Goal: Transaction & Acquisition: Purchase product/service

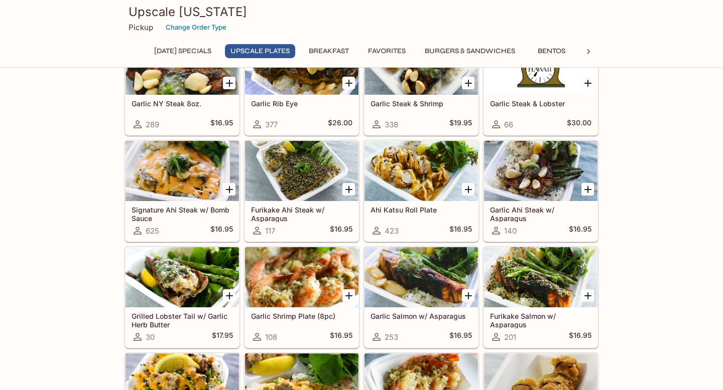
scroll to position [216, 0]
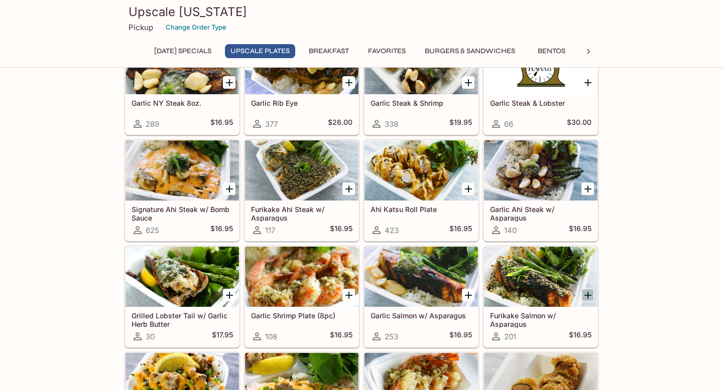
click at [589, 294] on icon "Add Furikake Salmon w/ Asparagus" at bounding box center [588, 296] width 12 height 12
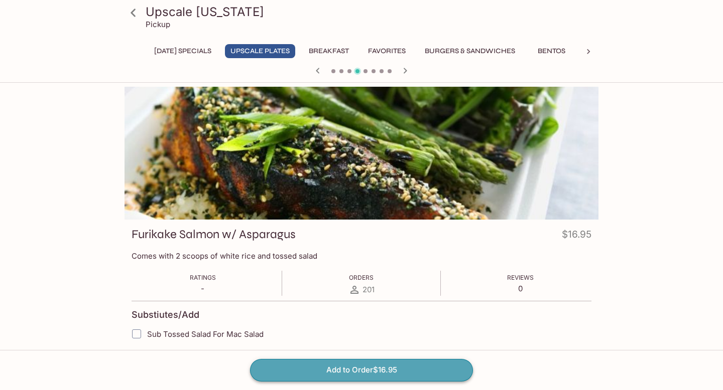
click at [329, 368] on button "Add to Order $16.95" at bounding box center [361, 370] width 223 height 22
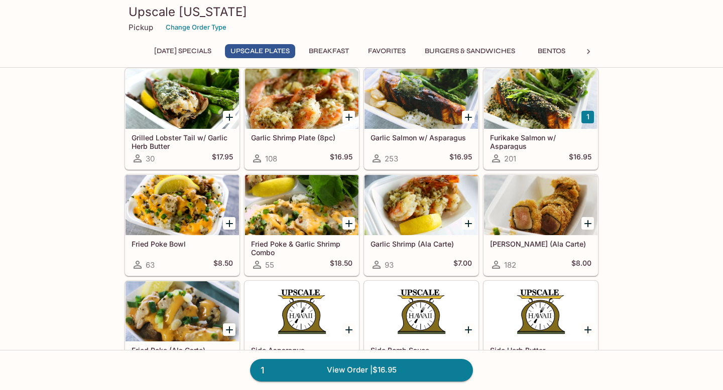
scroll to position [395, 0]
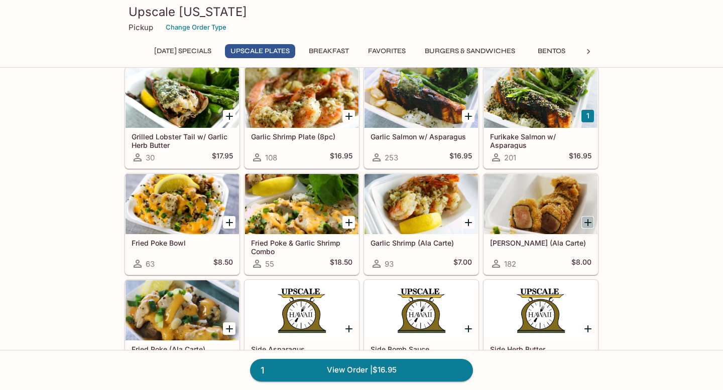
click at [588, 223] on icon "Add Ahi Katsu Roll (Ala Carte)" at bounding box center [587, 222] width 7 height 7
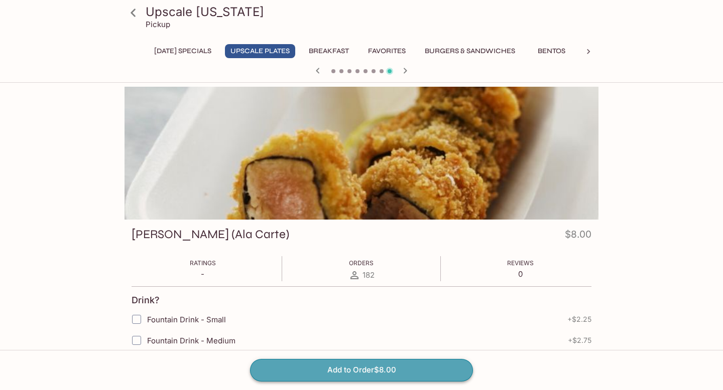
click at [365, 368] on button "Add to Order $8.00" at bounding box center [361, 370] width 223 height 22
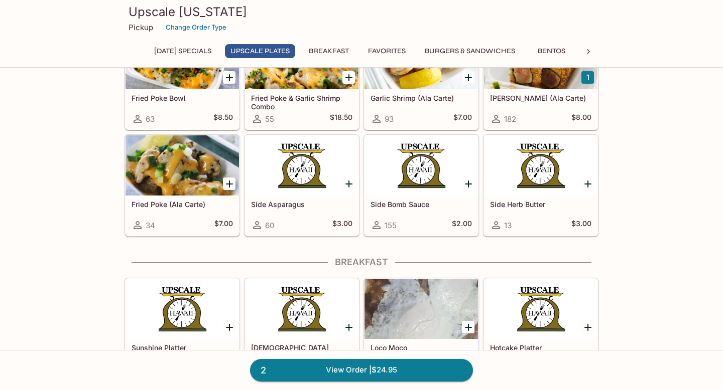
scroll to position [543, 0]
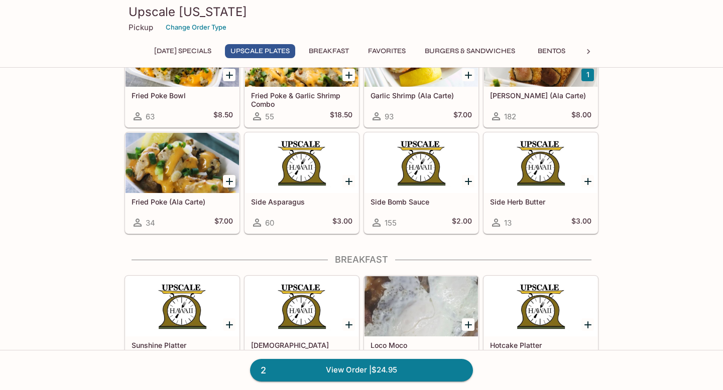
click at [470, 183] on icon "Add Side Bomb Sauce" at bounding box center [468, 182] width 12 height 12
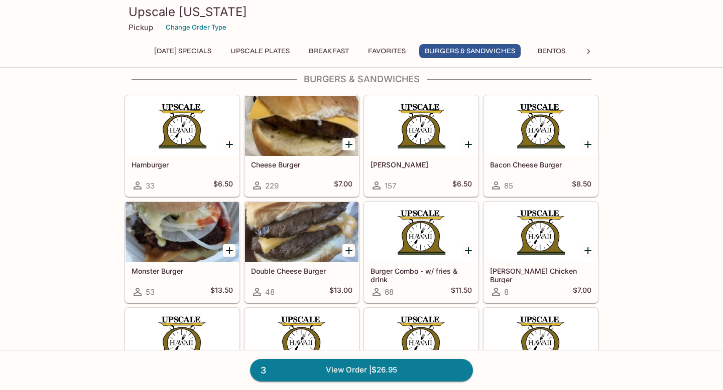
scroll to position [1543, 0]
click at [467, 144] on icon "Add Teri Burger" at bounding box center [468, 144] width 7 height 7
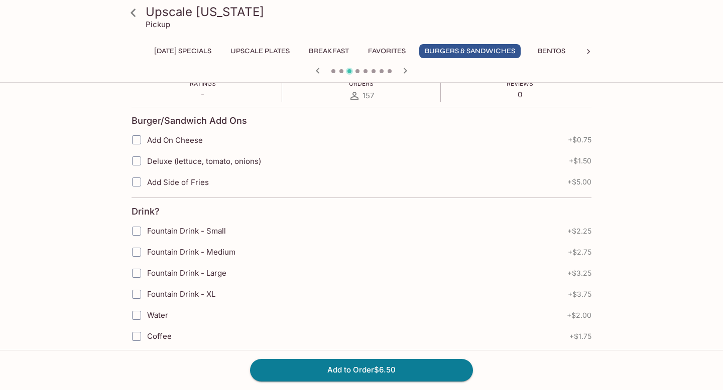
scroll to position [185, 0]
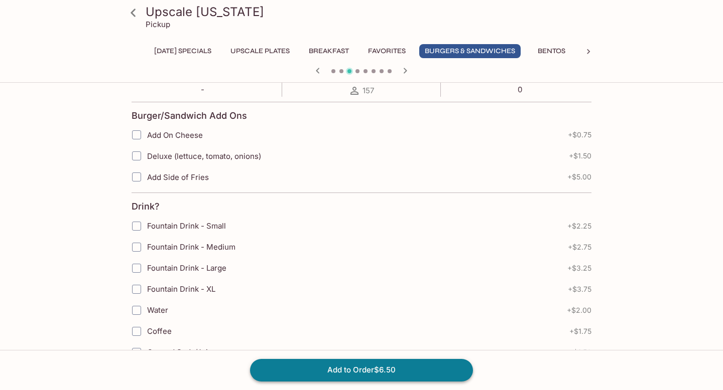
click at [359, 368] on button "Add to Order $6.50" at bounding box center [361, 370] width 223 height 22
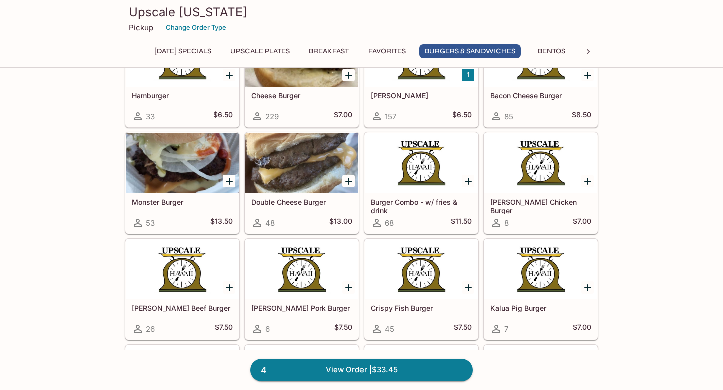
scroll to position [1614, 0]
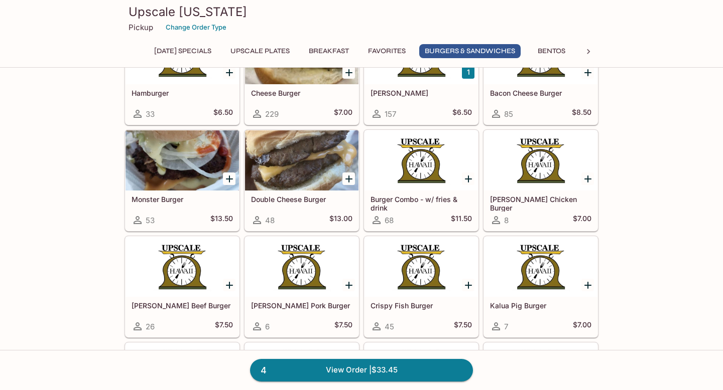
click at [469, 74] on button "1" at bounding box center [468, 72] width 13 height 13
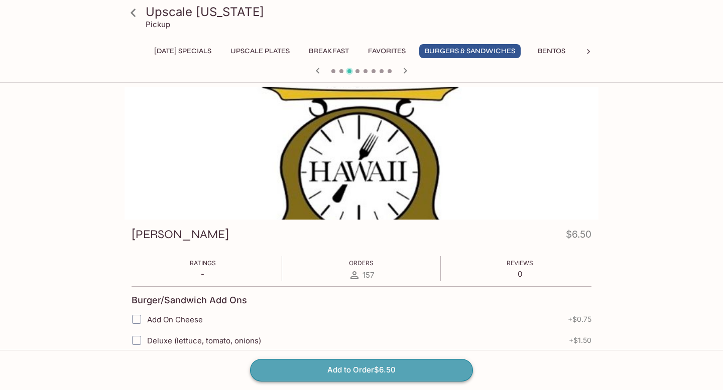
click at [376, 371] on button "Add to Order $6.50" at bounding box center [361, 370] width 223 height 22
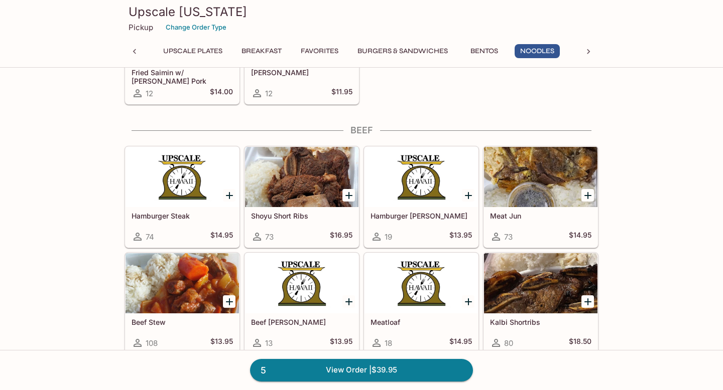
scroll to position [2774, 0]
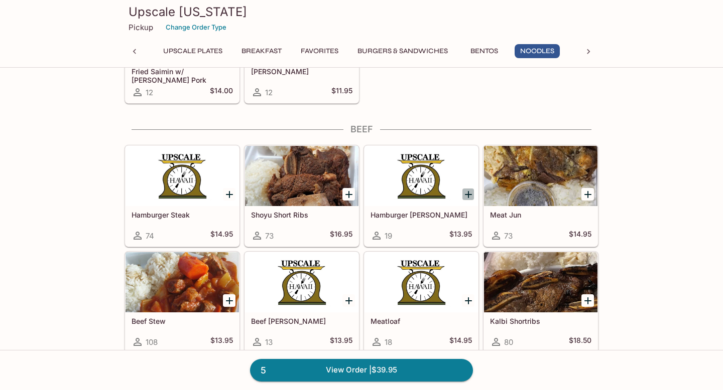
click at [469, 191] on icon "Add Hamburger Curry" at bounding box center [468, 195] width 12 height 12
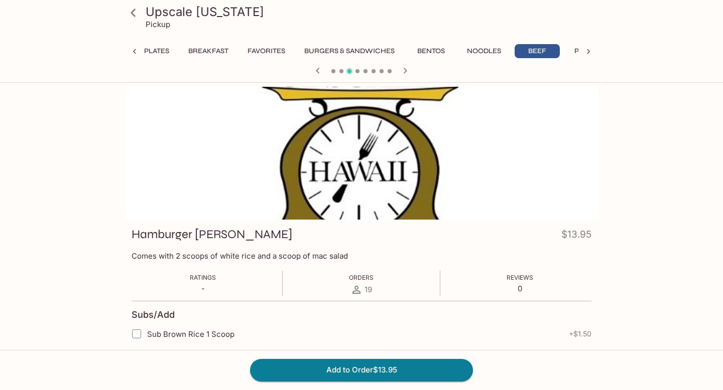
scroll to position [0, 120]
click at [361, 376] on button "Add to Order $13.95" at bounding box center [361, 370] width 223 height 22
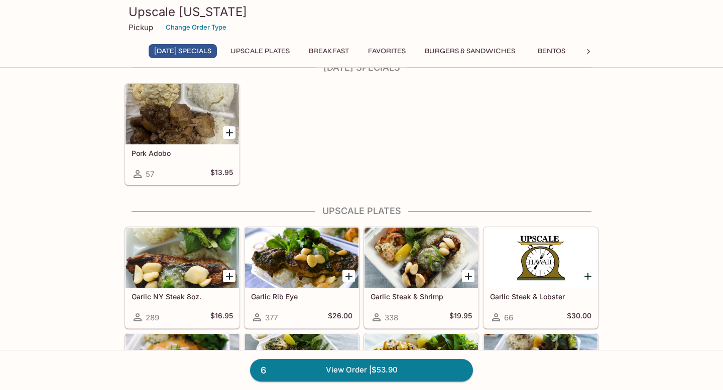
scroll to position [24, 0]
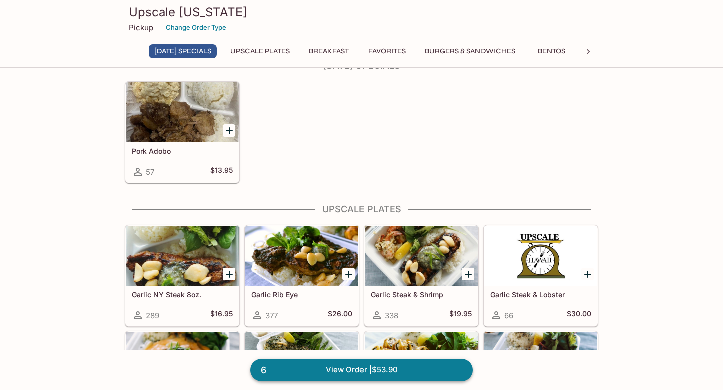
click at [354, 368] on link "6 View Order | $53.90" at bounding box center [361, 370] width 223 height 22
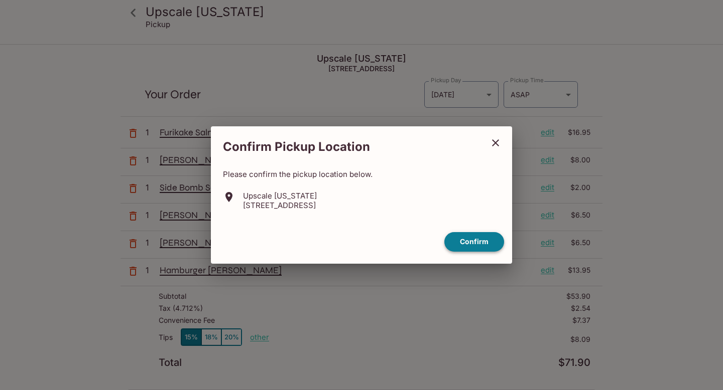
click at [471, 244] on button "Confirm" at bounding box center [474, 242] width 60 height 20
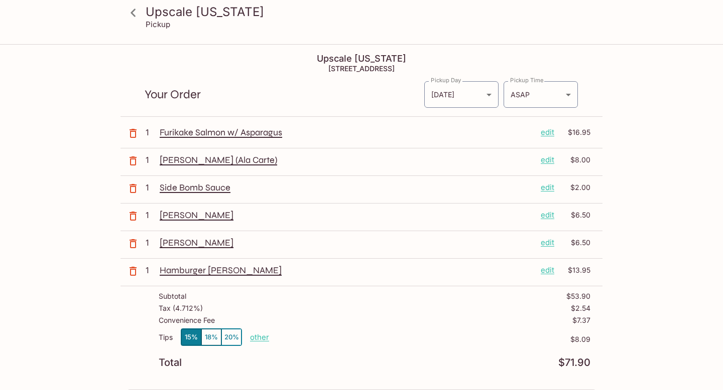
click at [133, 272] on icon "button" at bounding box center [133, 272] width 12 height 12
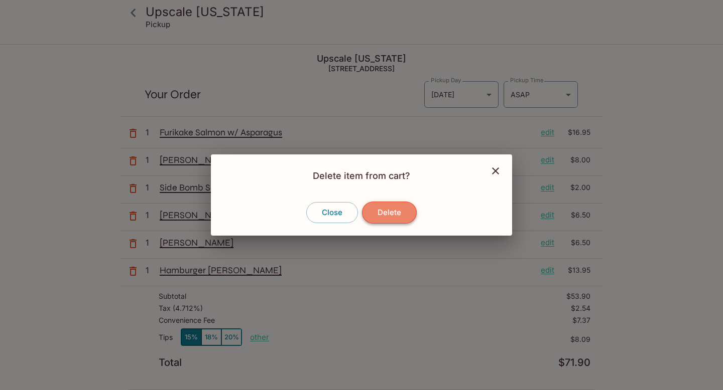
click at [401, 212] on button "Delete" at bounding box center [389, 213] width 55 height 22
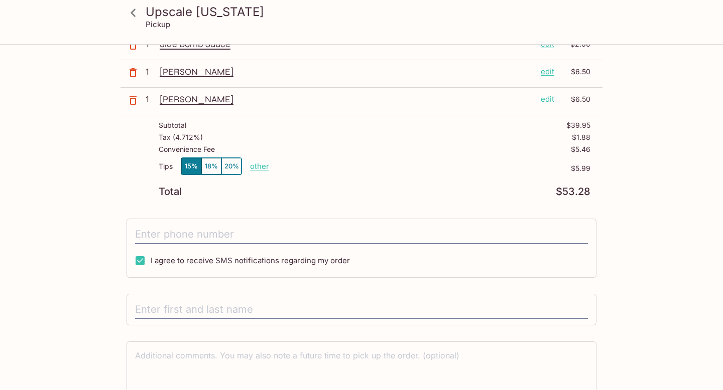
scroll to position [145, 0]
click at [309, 226] on input "tel" at bounding box center [361, 233] width 453 height 19
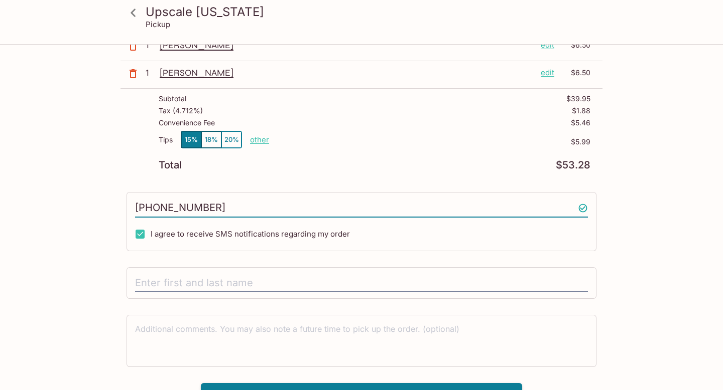
scroll to position [188, 0]
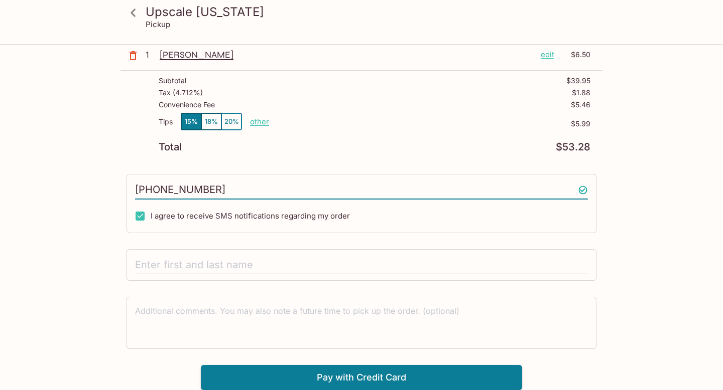
type input "[PHONE_NUMBER]"
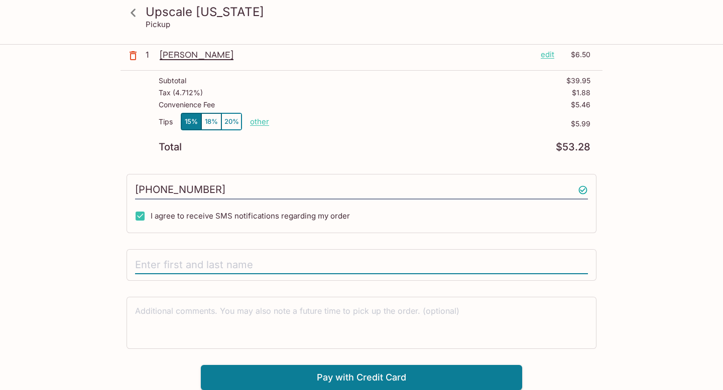
click at [184, 261] on input "text" at bounding box center [361, 265] width 453 height 19
type input "[PERSON_NAME]"
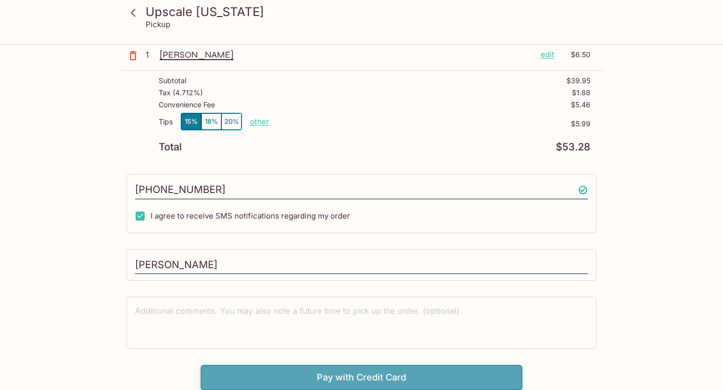
click at [306, 375] on button "Pay with Credit Card" at bounding box center [361, 377] width 321 height 25
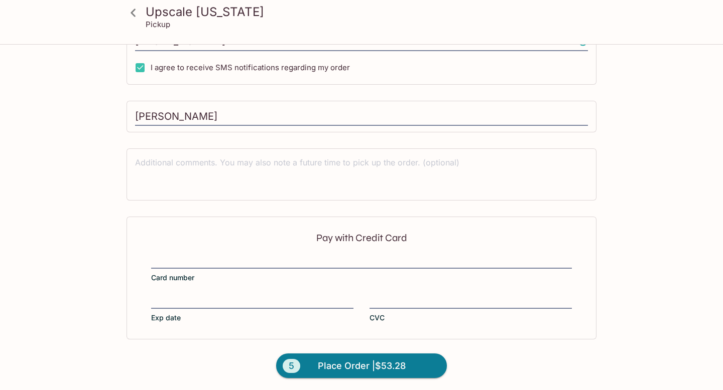
scroll to position [339, 0]
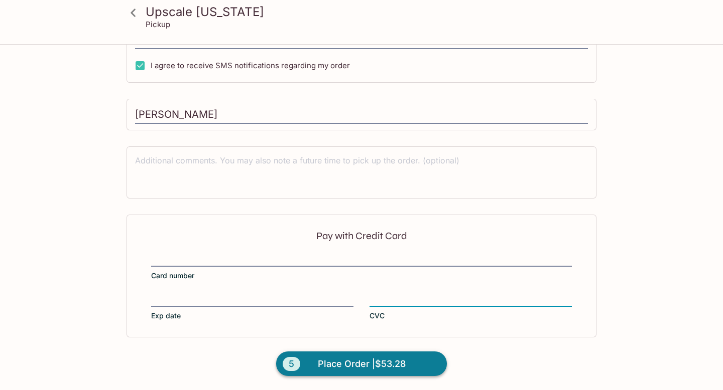
click at [344, 365] on span "Place Order | $53.28" at bounding box center [362, 364] width 88 height 16
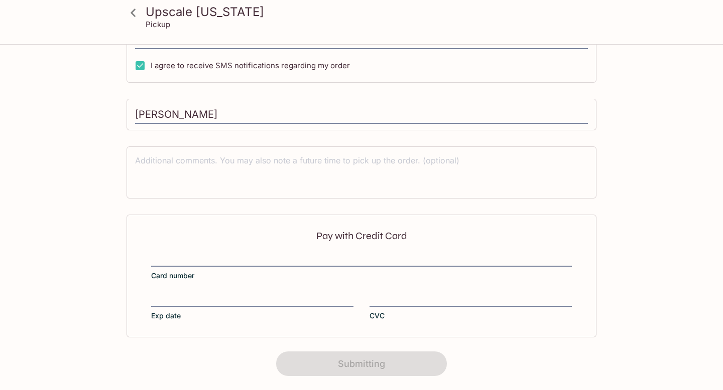
scroll to position [0, 0]
